Goal: Transaction & Acquisition: Purchase product/service

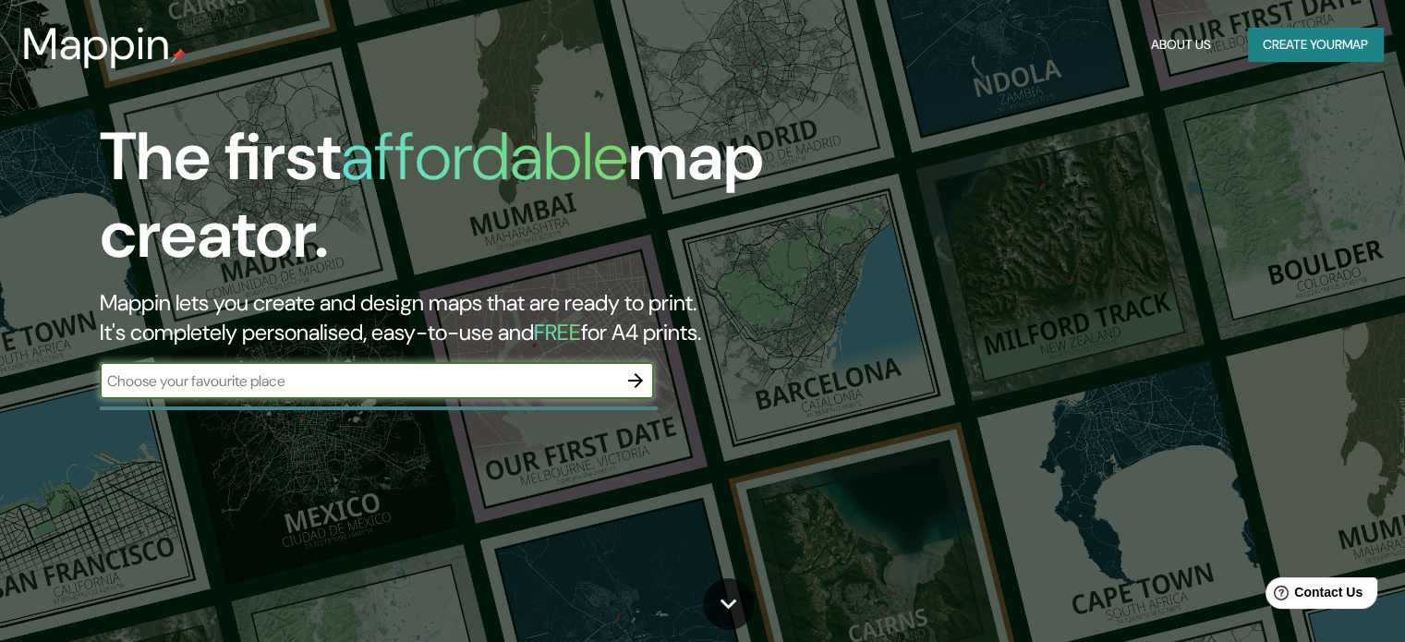
click at [503, 380] on input "text" at bounding box center [358, 381] width 517 height 21
type input "[GEOGRAPHIC_DATA]"
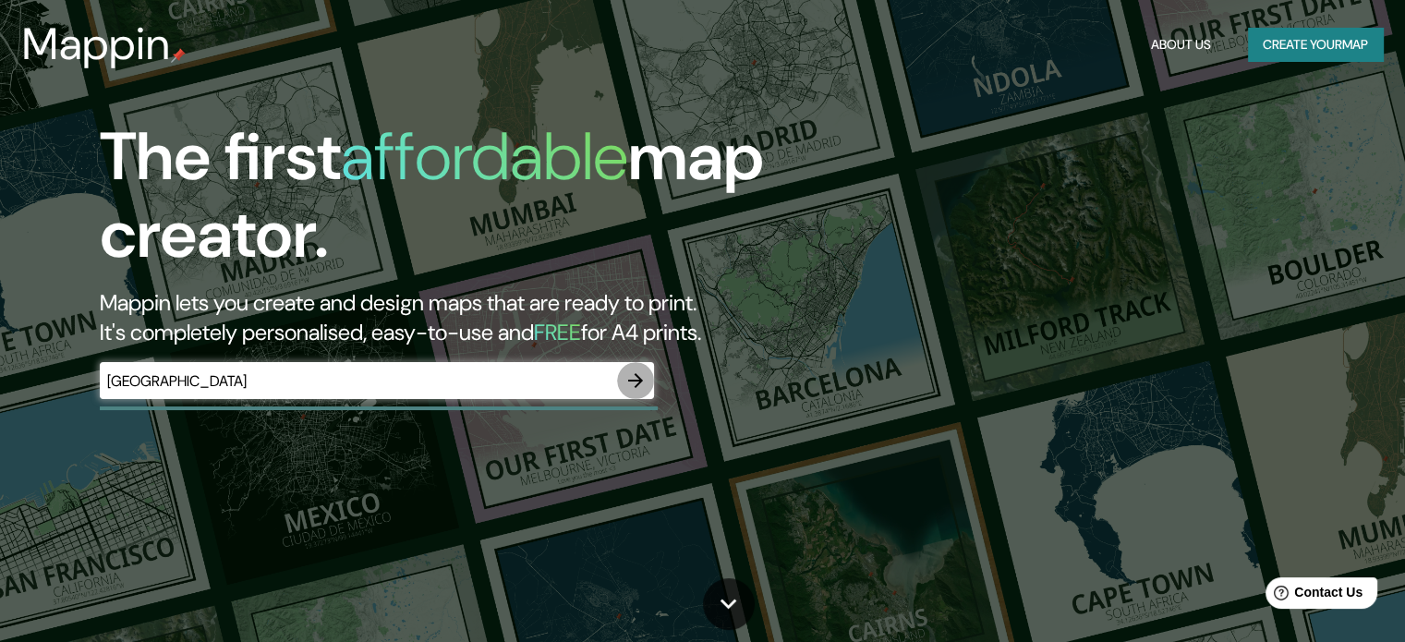
click at [643, 379] on icon "button" at bounding box center [636, 381] width 22 height 22
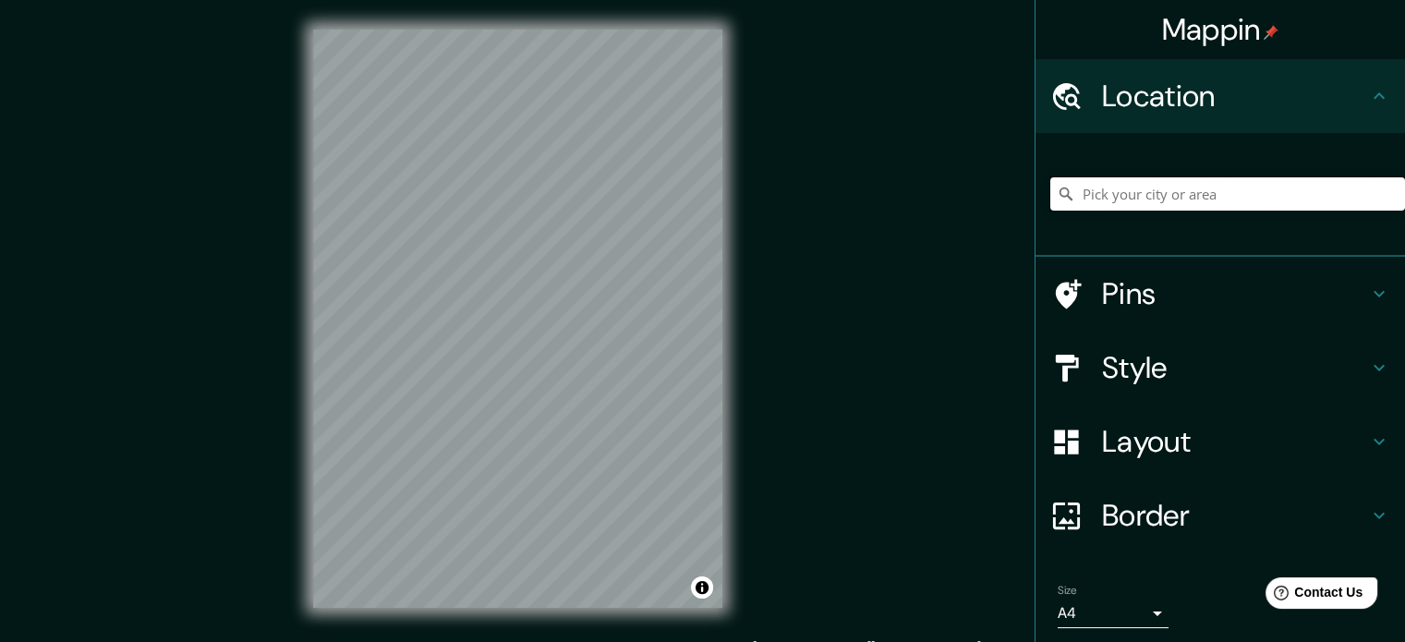
click at [1170, 195] on input "Pick your city or area" at bounding box center [1228, 193] width 355 height 33
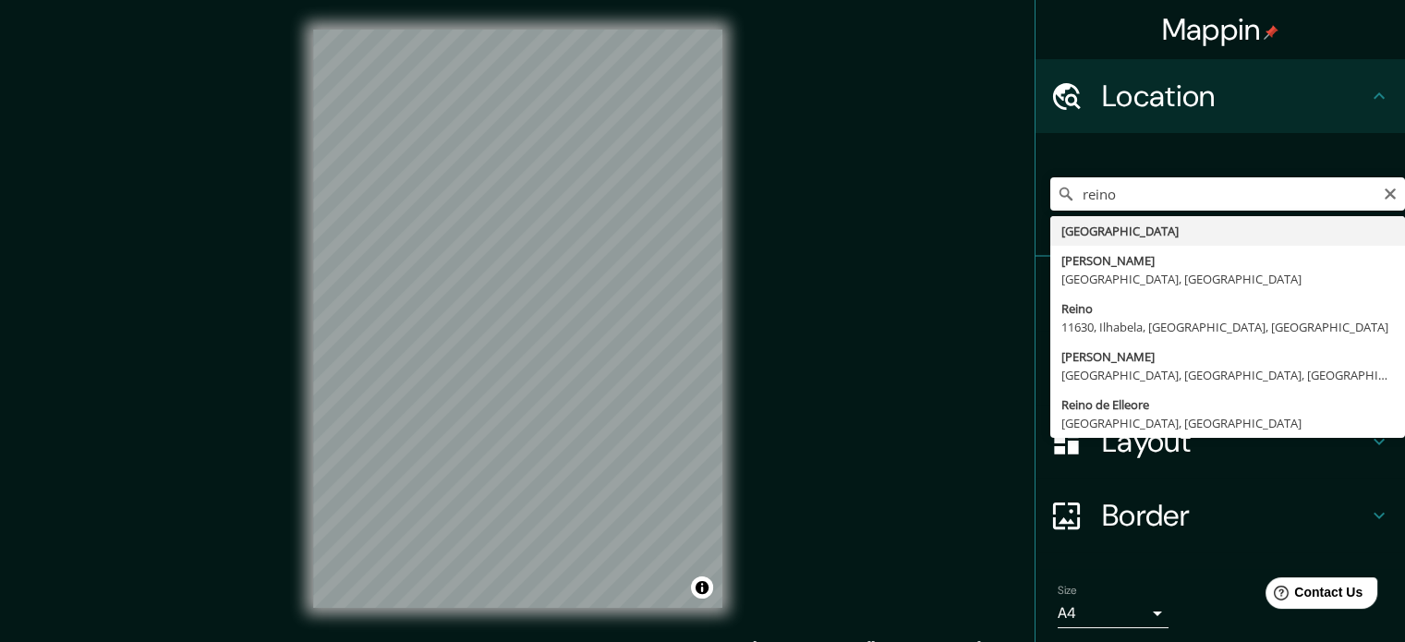
type input "[GEOGRAPHIC_DATA]"
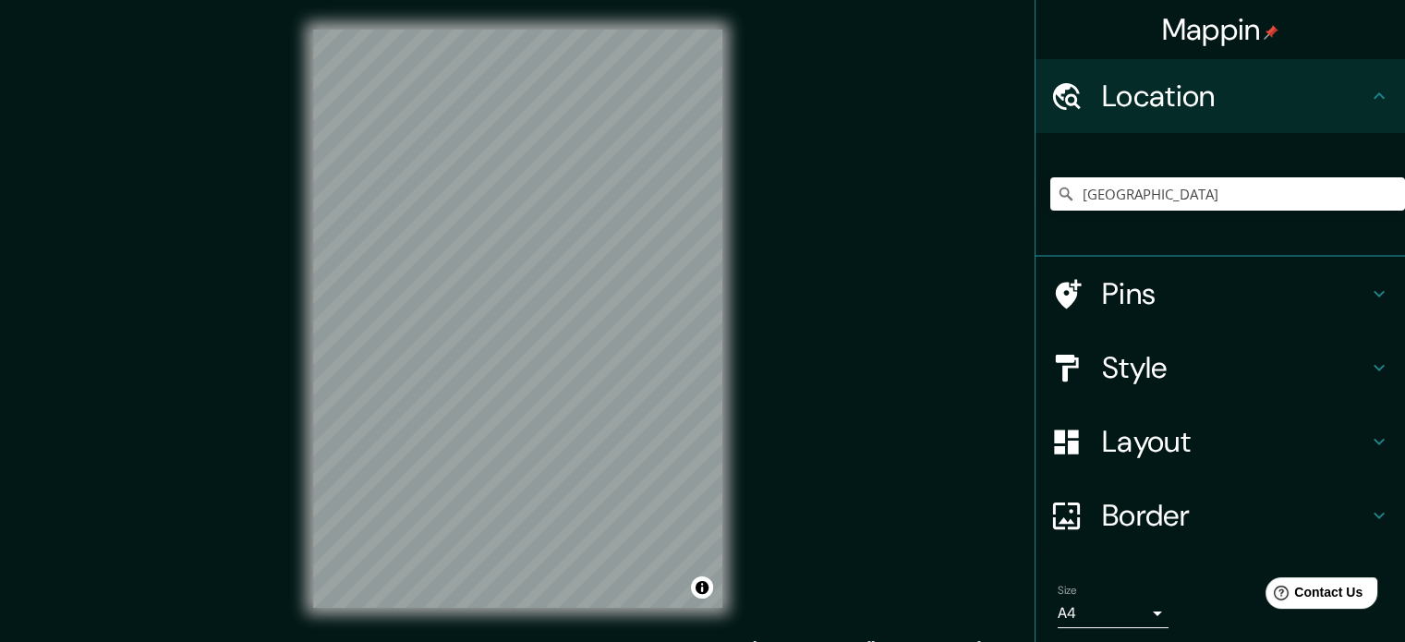
click at [1131, 370] on h4 "Style" at bounding box center [1235, 367] width 266 height 37
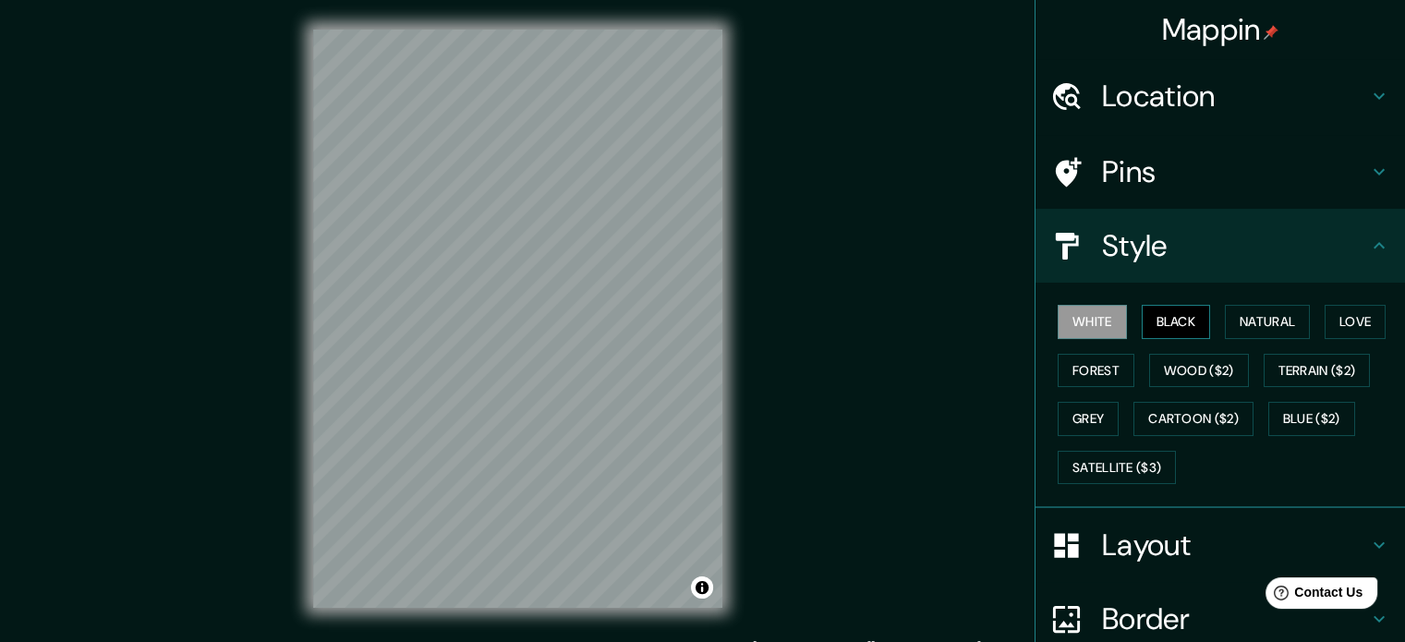
click at [1161, 318] on button "Black" at bounding box center [1176, 322] width 69 height 34
click at [1264, 324] on button "Natural" at bounding box center [1267, 322] width 85 height 34
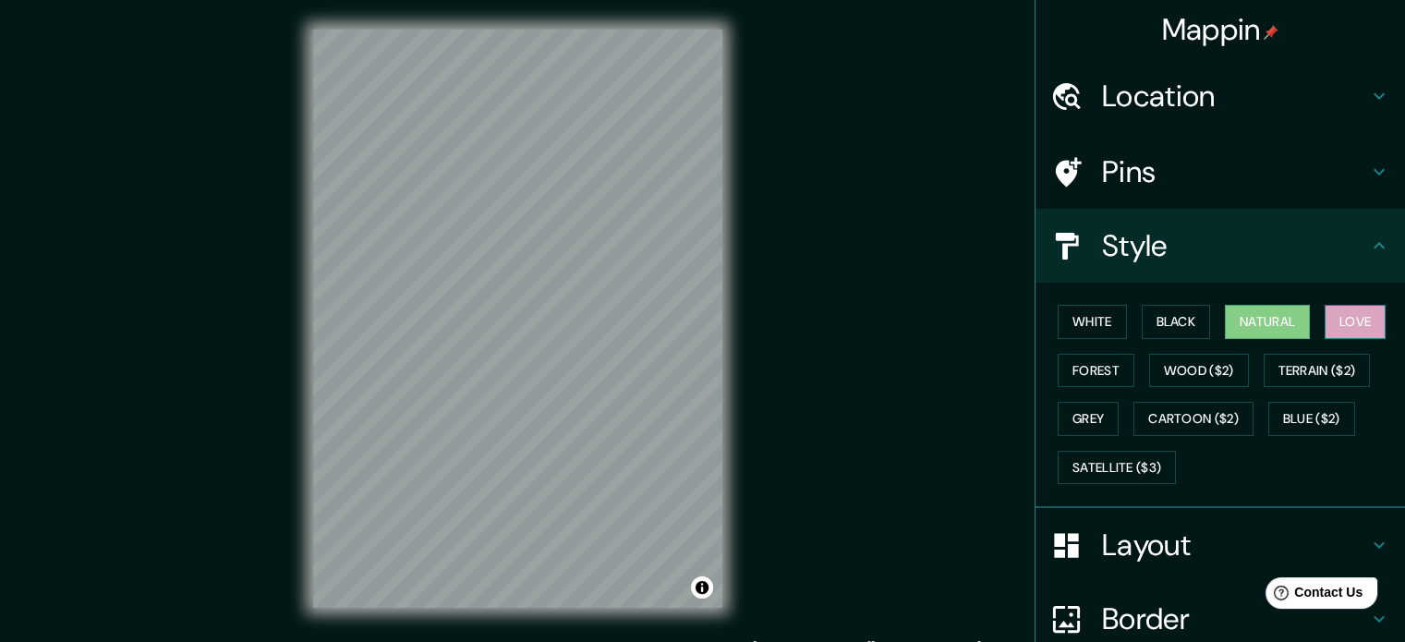
click at [1345, 319] on button "Love" at bounding box center [1355, 322] width 61 height 34
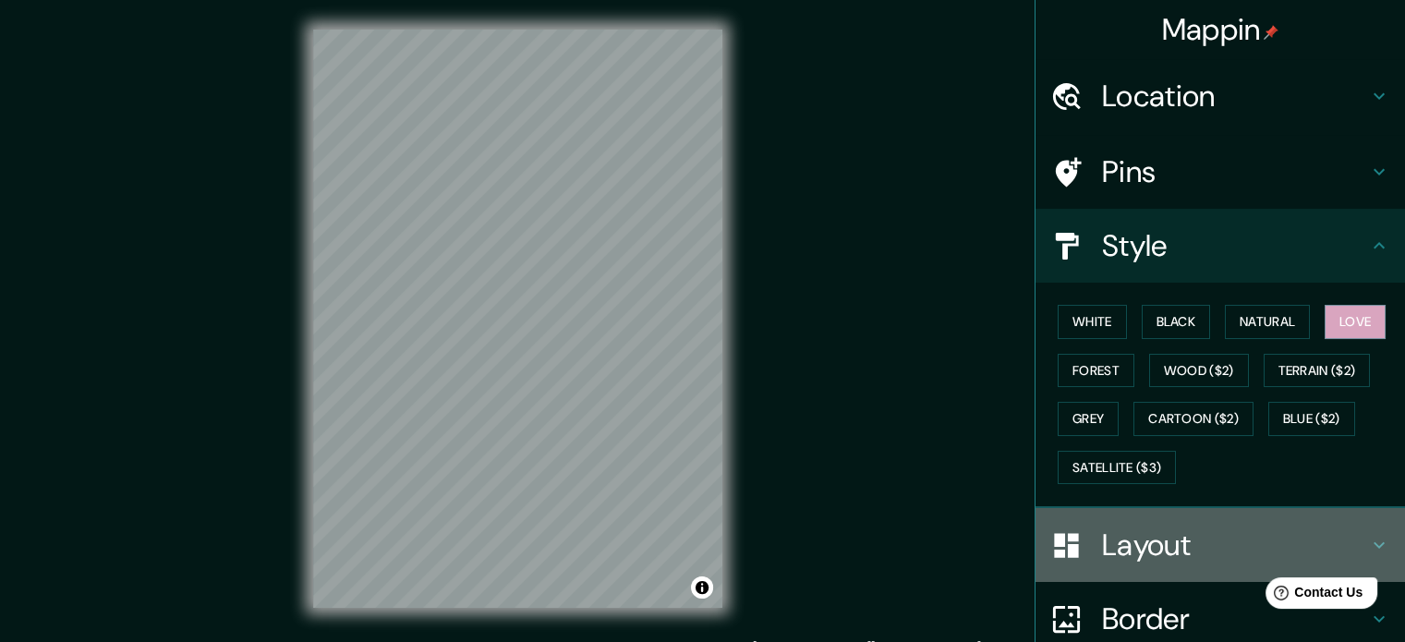
click at [1130, 547] on h4 "Layout" at bounding box center [1235, 545] width 266 height 37
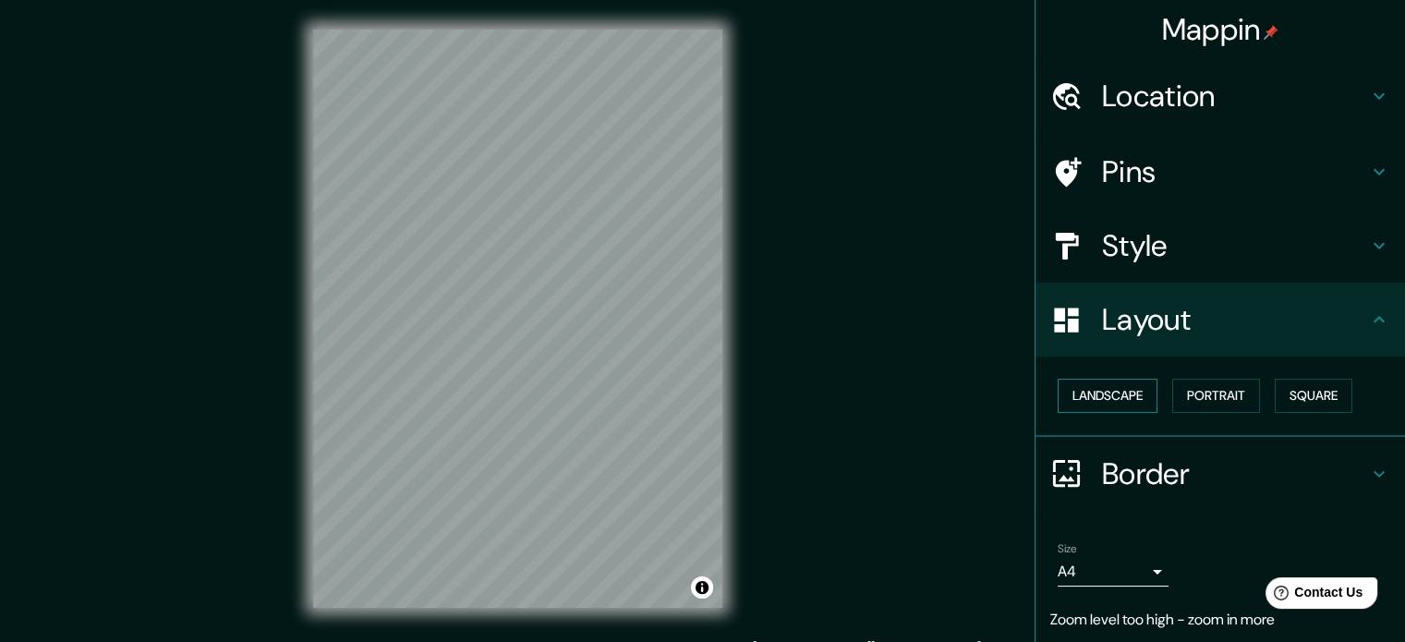
click at [1105, 398] on button "Landscape" at bounding box center [1108, 396] width 100 height 34
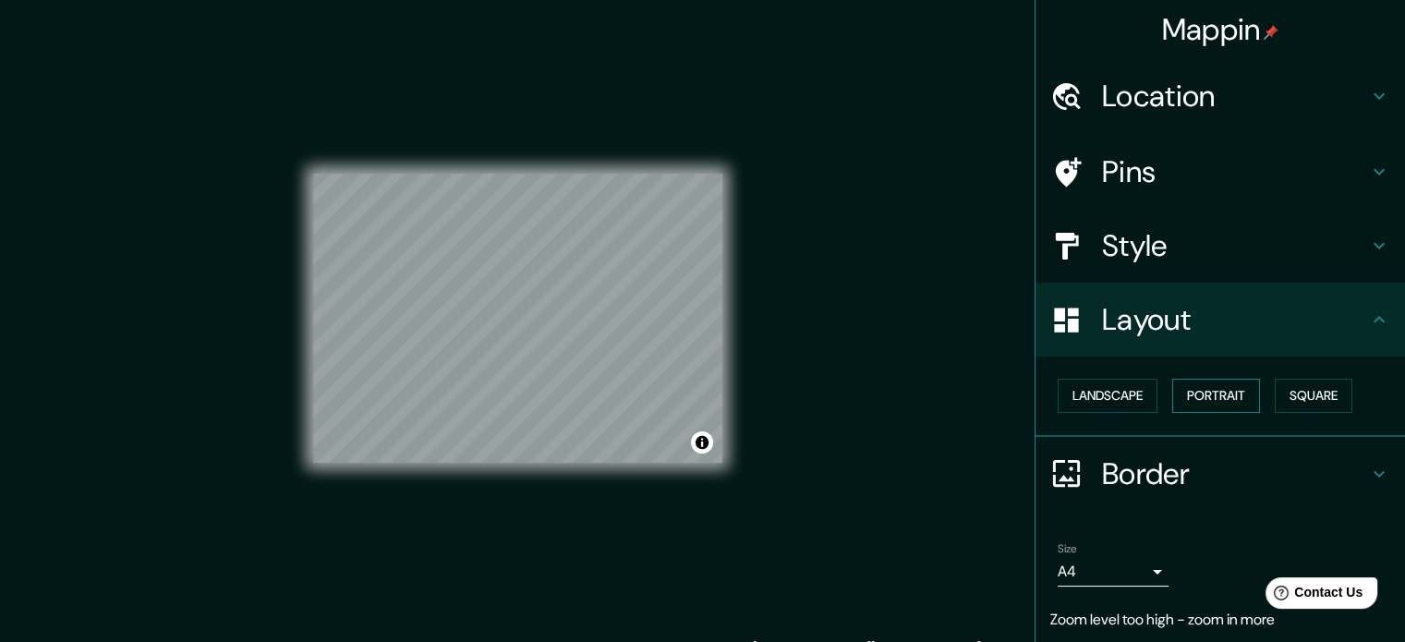
click at [1180, 384] on button "Portrait" at bounding box center [1217, 396] width 88 height 34
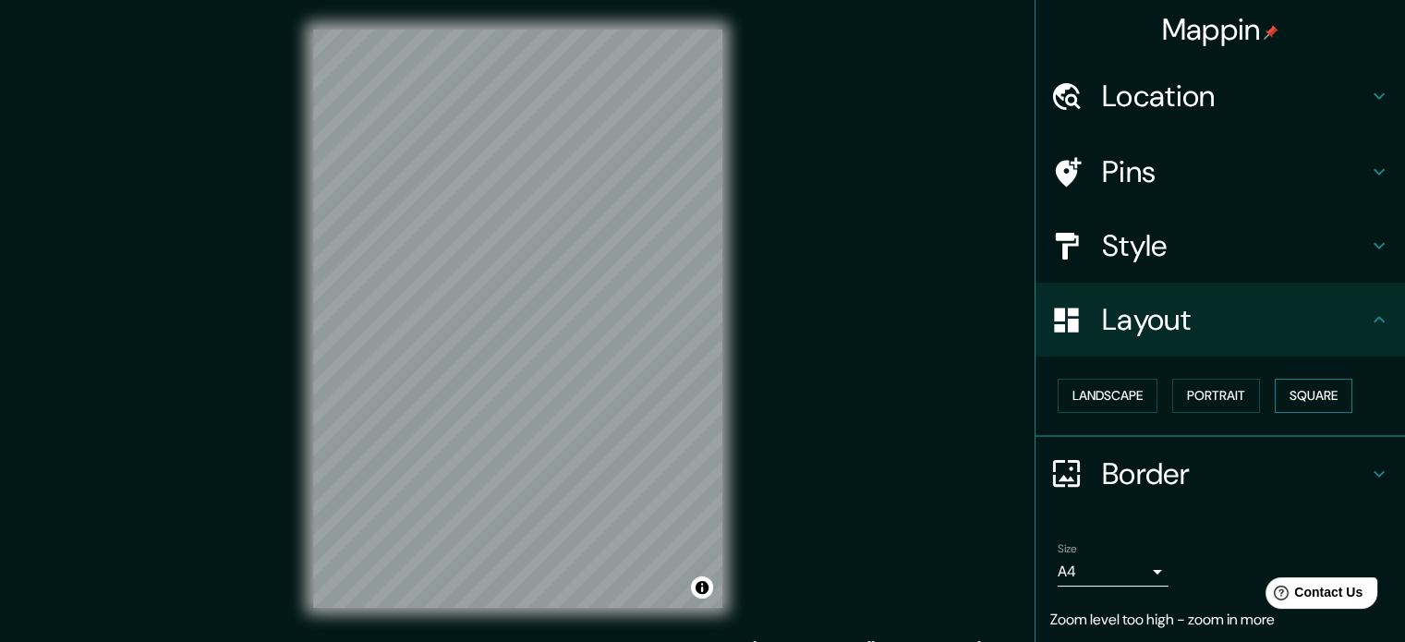
click at [1293, 396] on button "Square" at bounding box center [1314, 396] width 78 height 34
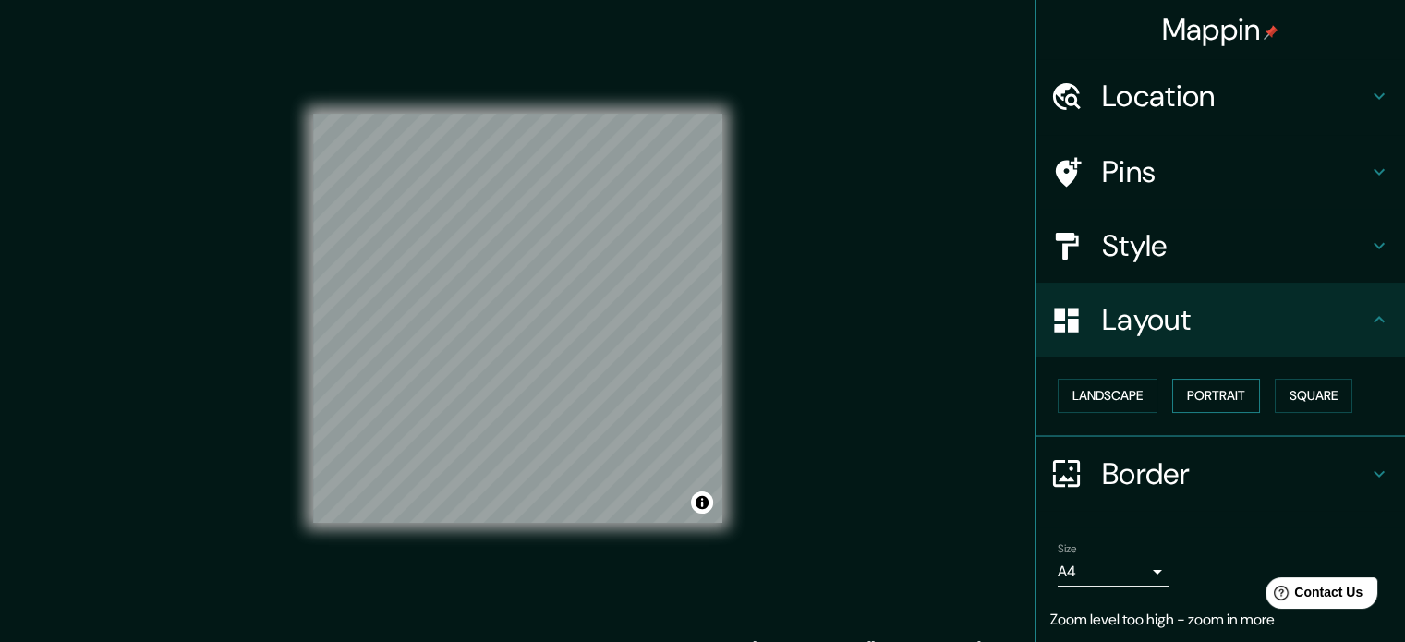
click at [1219, 404] on button "Portrait" at bounding box center [1217, 396] width 88 height 34
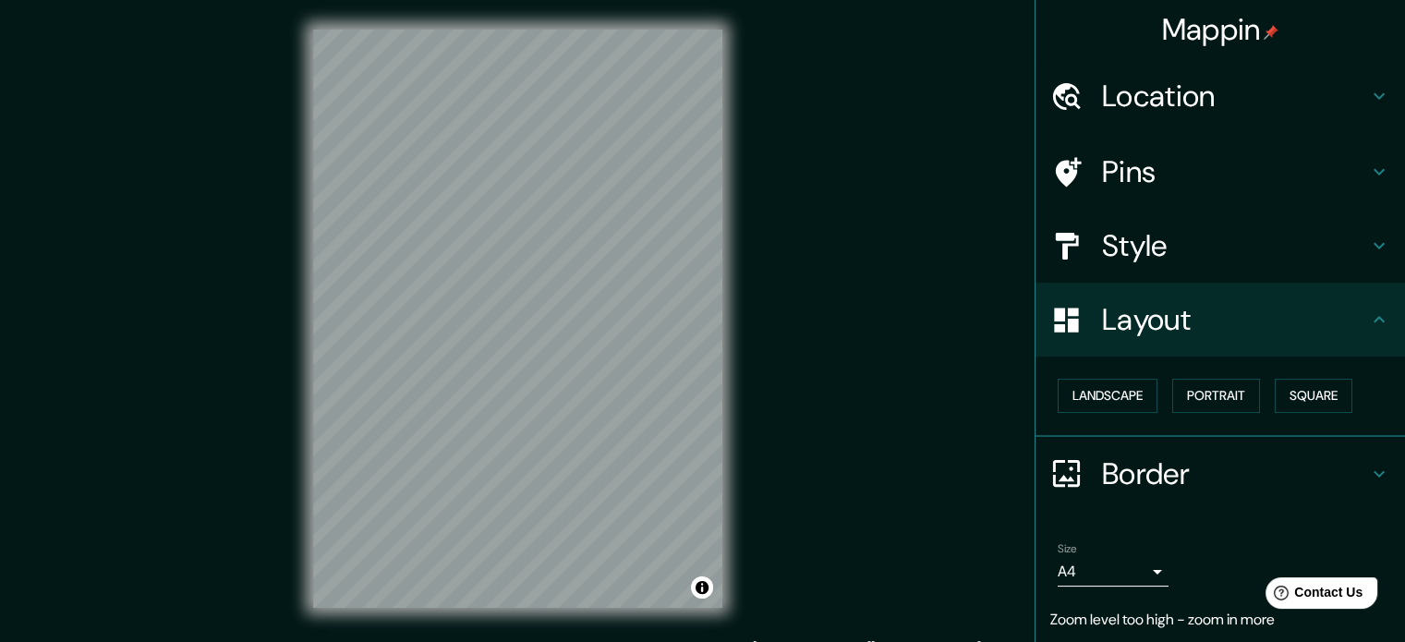
click at [1212, 252] on h4 "Style" at bounding box center [1235, 245] width 266 height 37
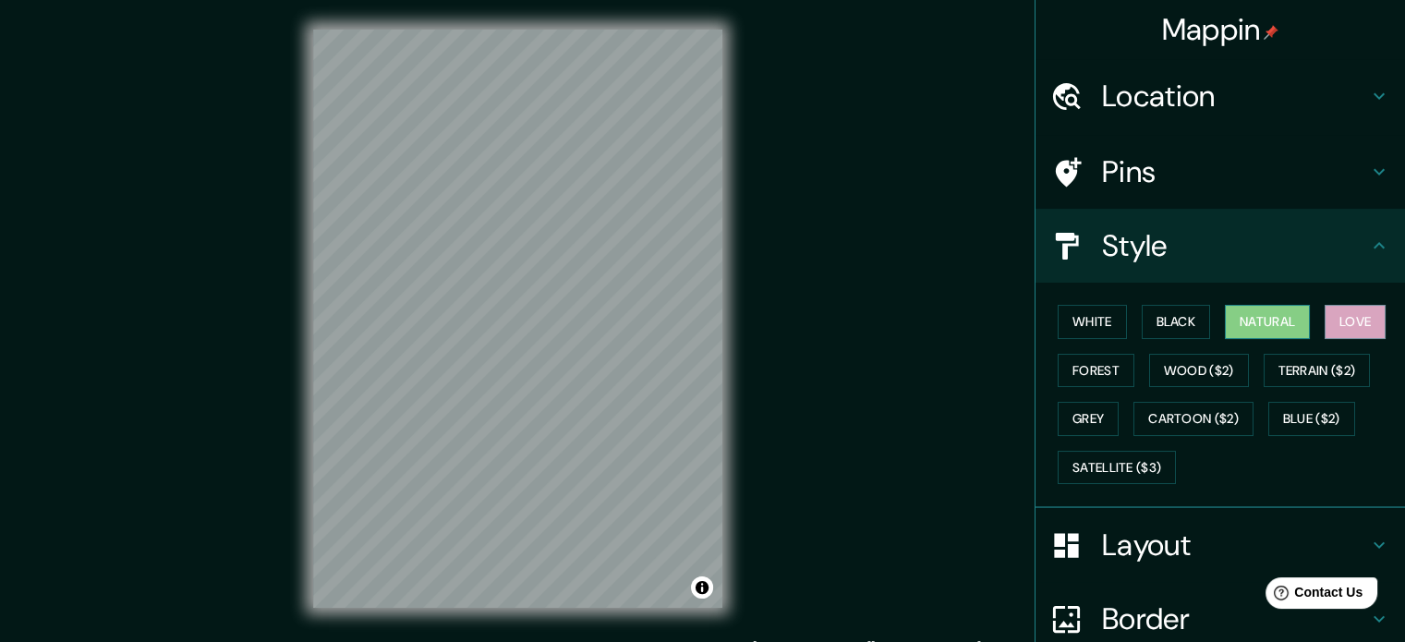
click at [1249, 335] on button "Natural" at bounding box center [1267, 322] width 85 height 34
click at [1186, 94] on h4 "Location" at bounding box center [1235, 96] width 266 height 37
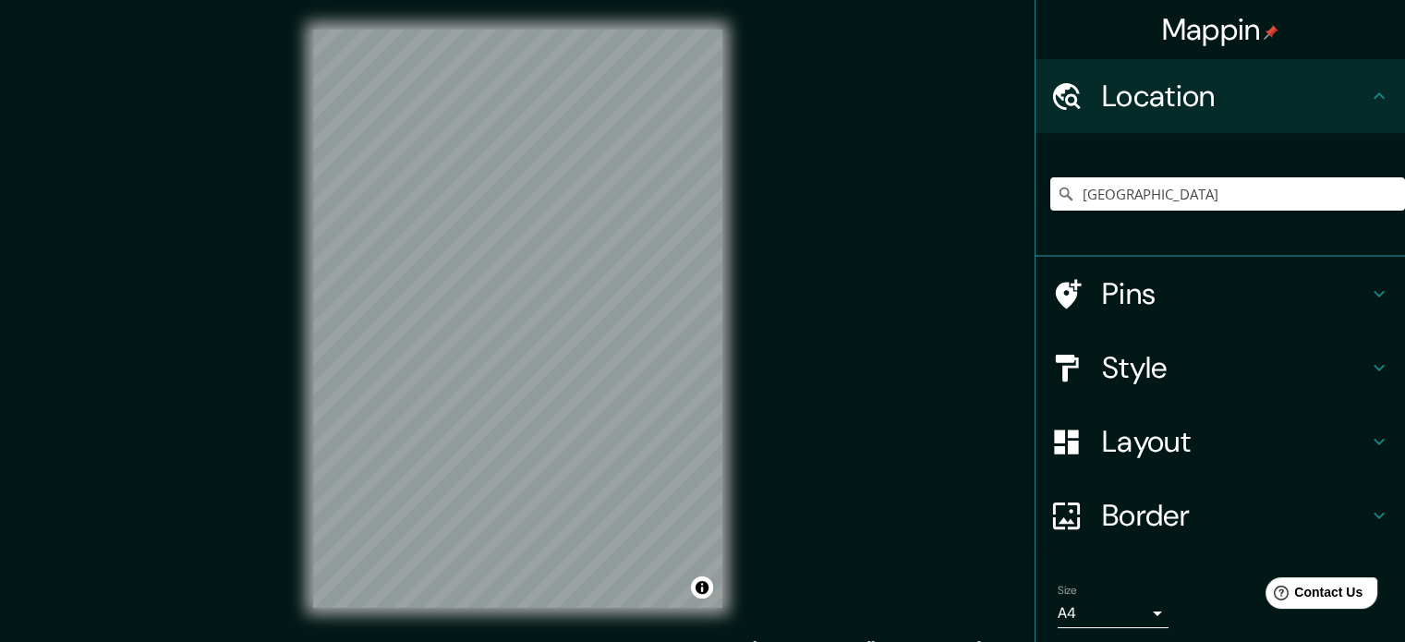
click at [1117, 306] on h4 "Pins" at bounding box center [1235, 293] width 266 height 37
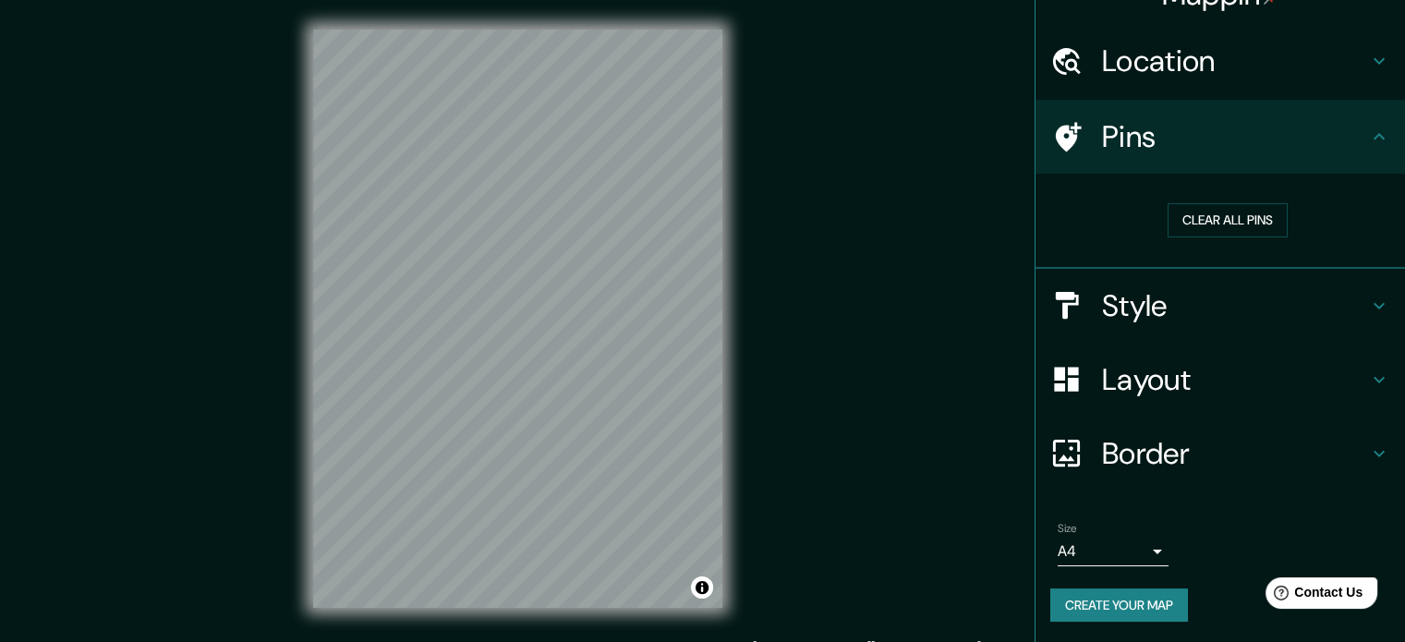
scroll to position [24, 0]
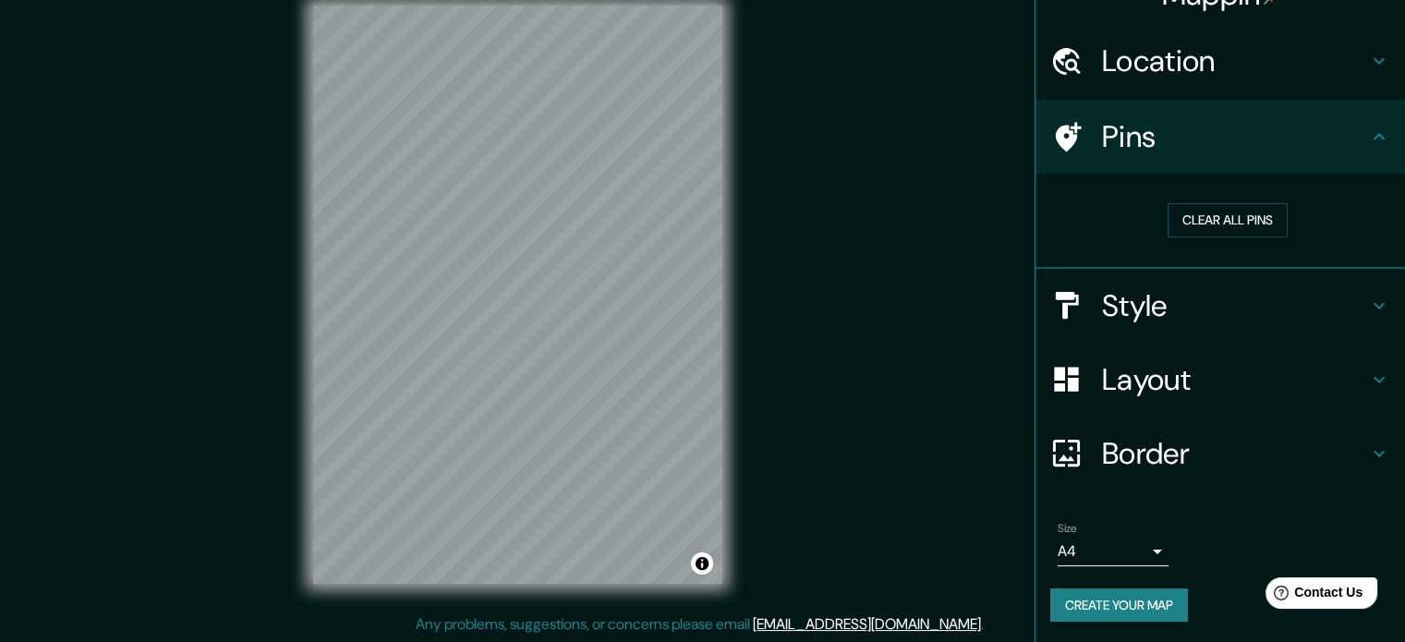
click at [1182, 417] on div "Border" at bounding box center [1221, 454] width 370 height 74
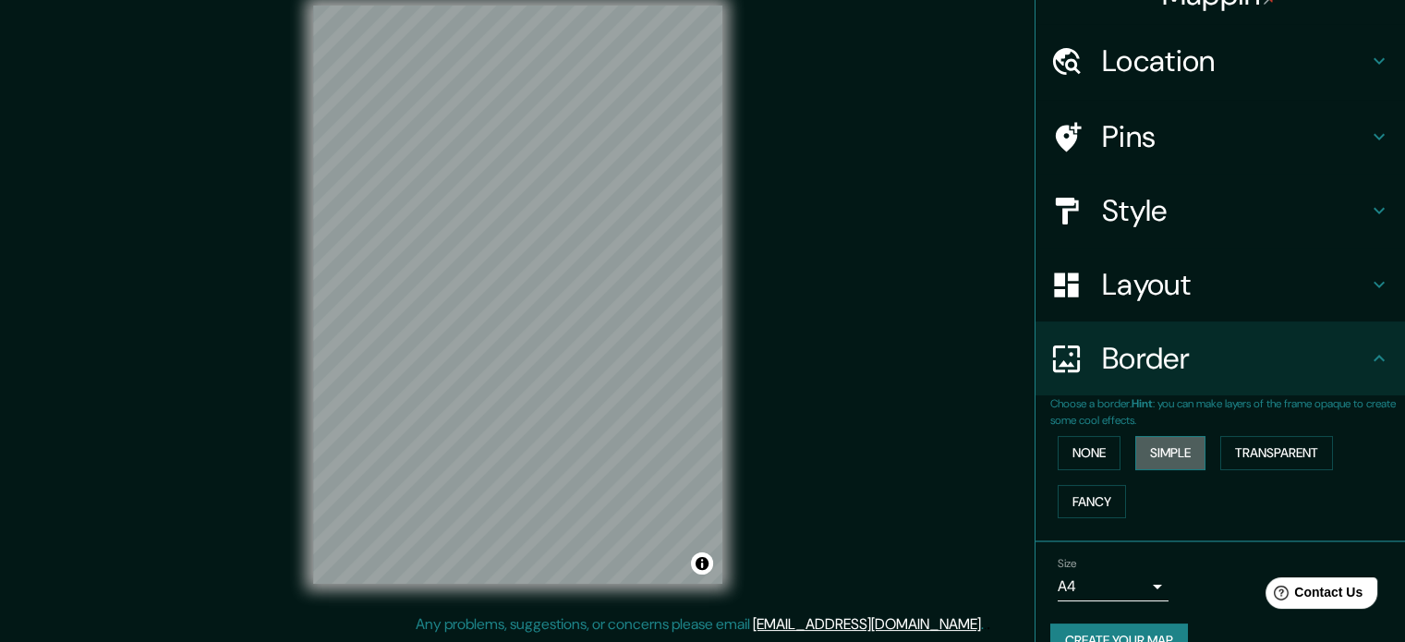
click at [1175, 450] on button "Simple" at bounding box center [1171, 453] width 70 height 34
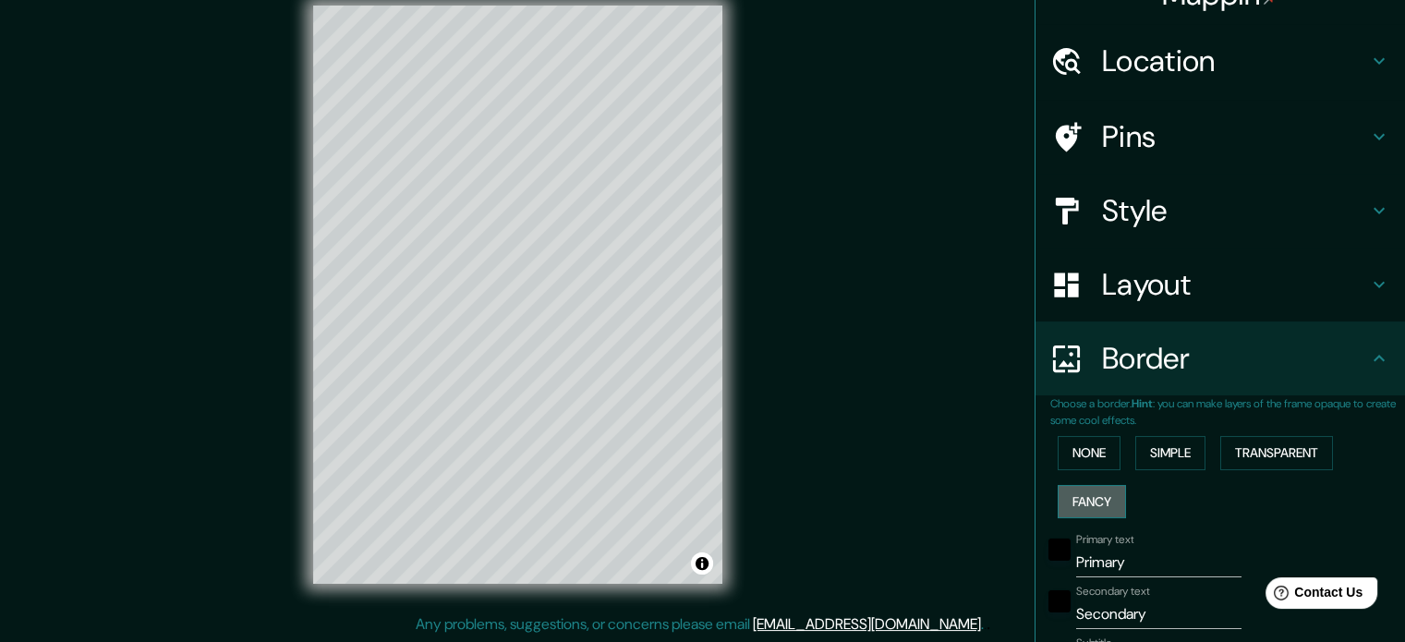
click at [1082, 491] on button "Fancy" at bounding box center [1092, 502] width 68 height 34
click at [1071, 469] on div "None Simple Transparent Fancy" at bounding box center [1228, 477] width 355 height 97
click at [1071, 453] on button "None" at bounding box center [1089, 453] width 63 height 34
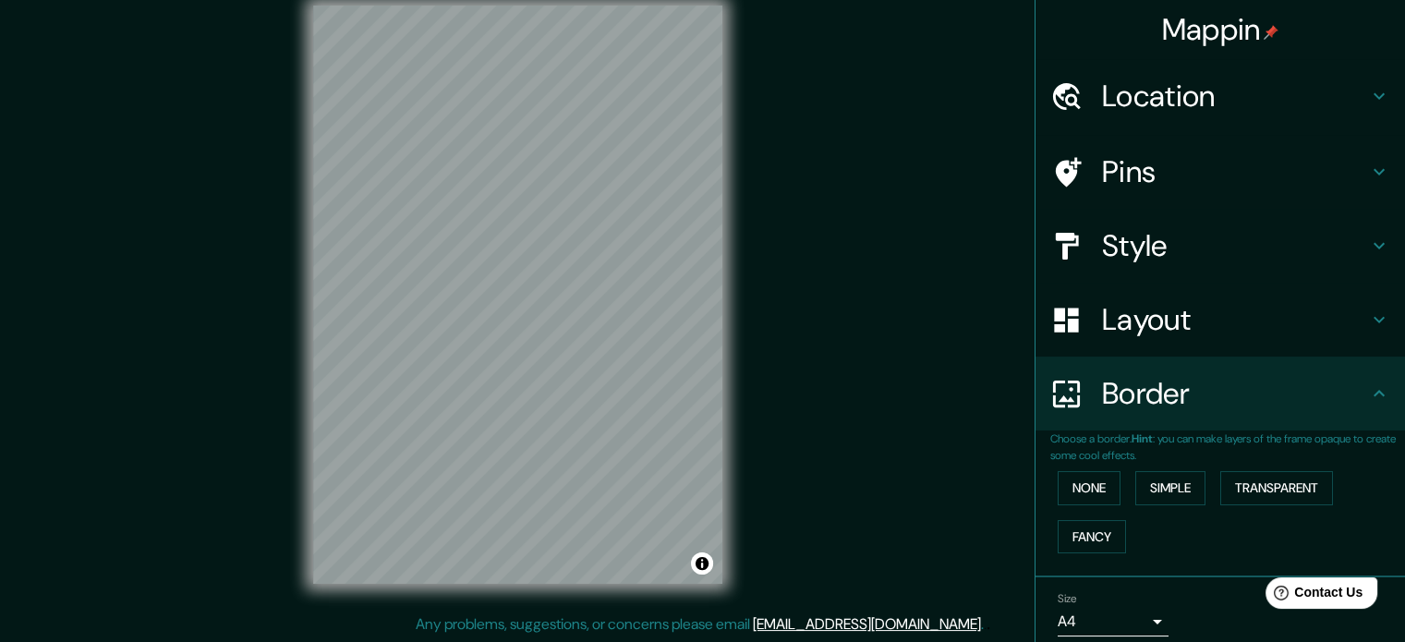
scroll to position [0, 0]
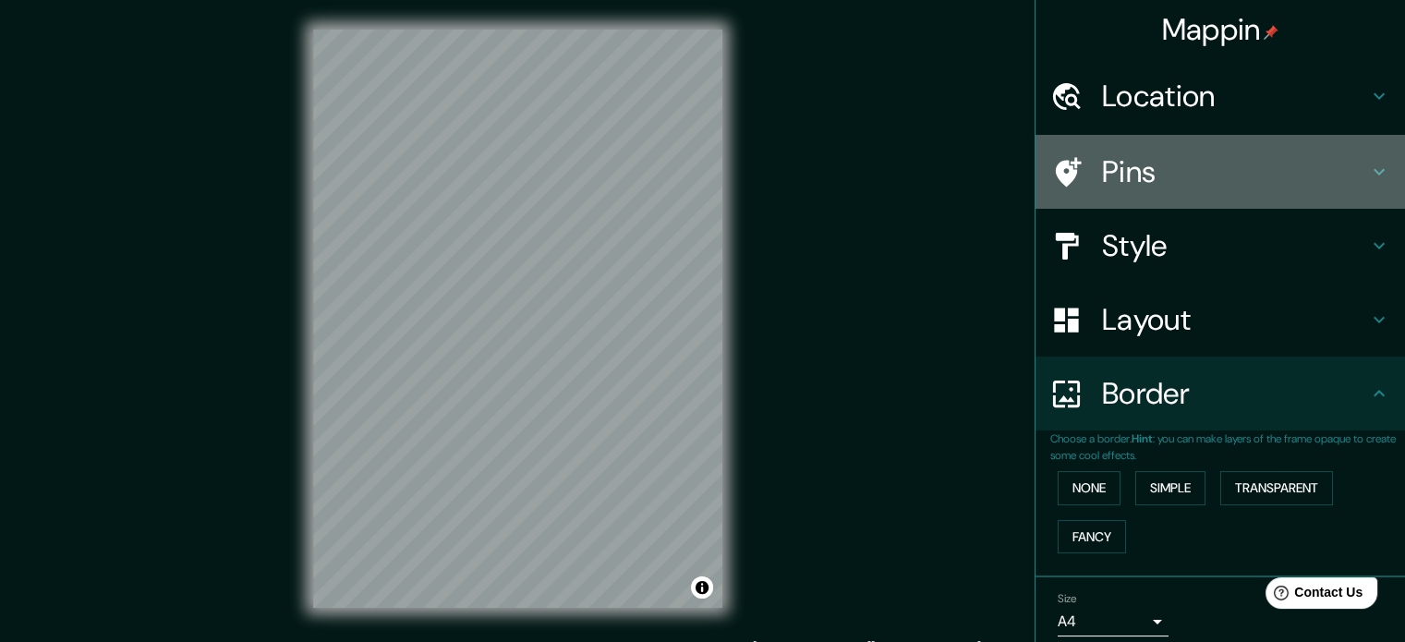
click at [1182, 167] on h4 "Pins" at bounding box center [1235, 171] width 266 height 37
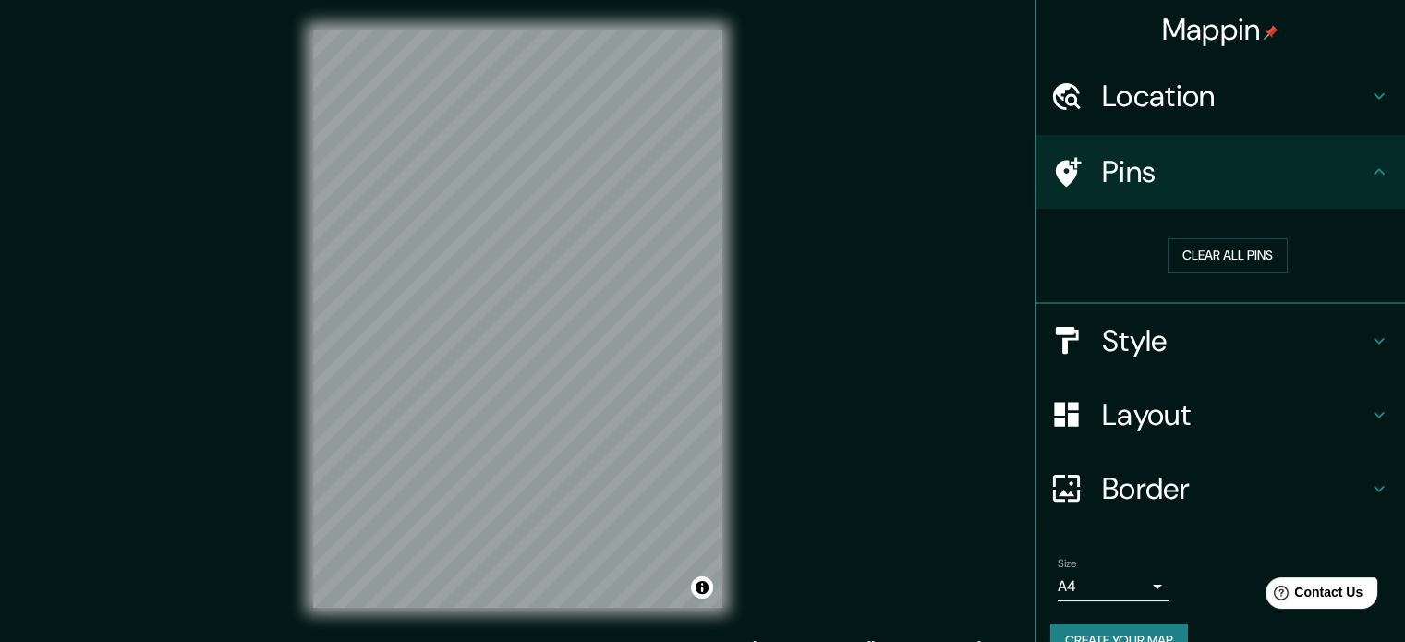
click at [1221, 333] on h4 "Style" at bounding box center [1235, 340] width 266 height 37
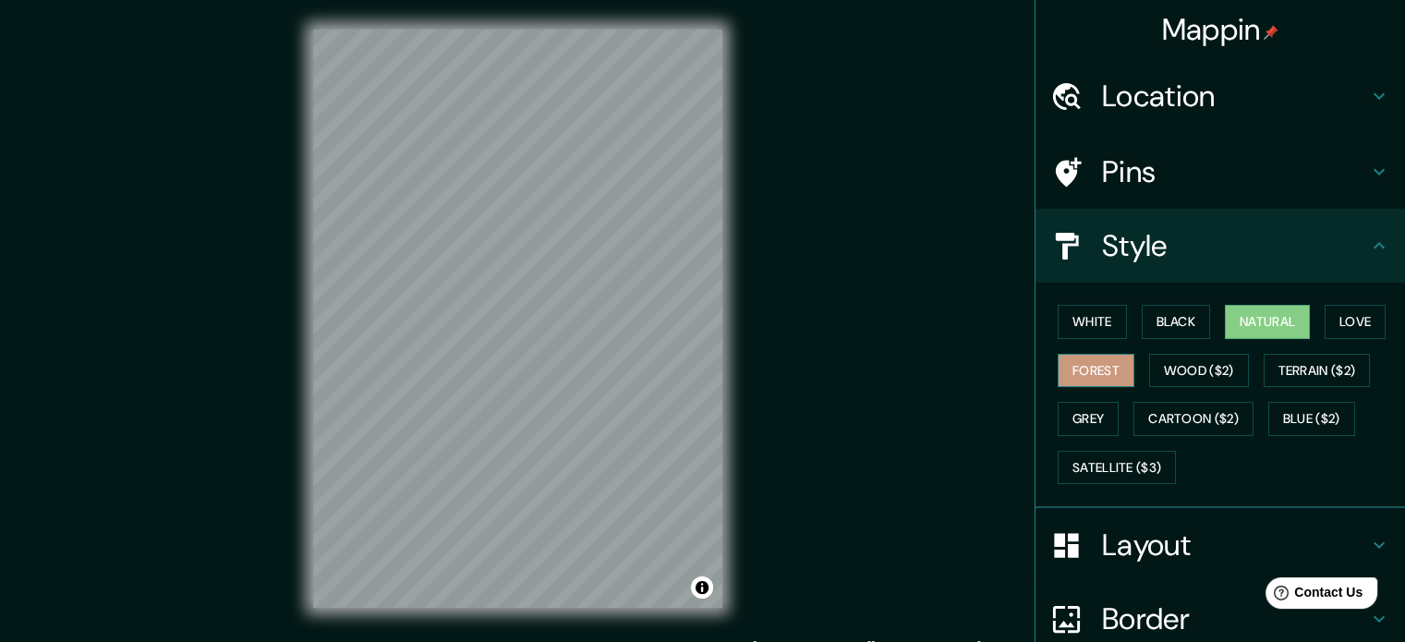
click at [1098, 365] on button "Forest" at bounding box center [1096, 371] width 77 height 34
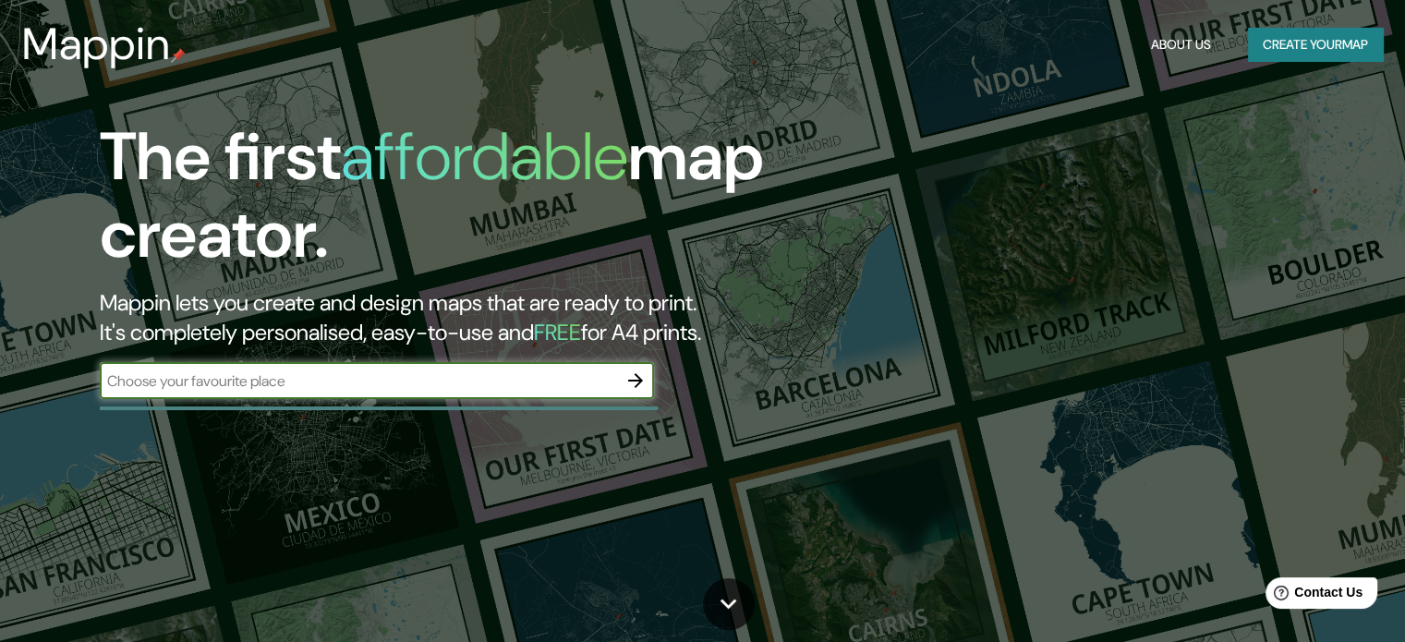
drag, startPoint x: 85, startPoint y: 29, endPoint x: 347, endPoint y: 29, distance: 262.4
